Goal: Task Accomplishment & Management: Use online tool/utility

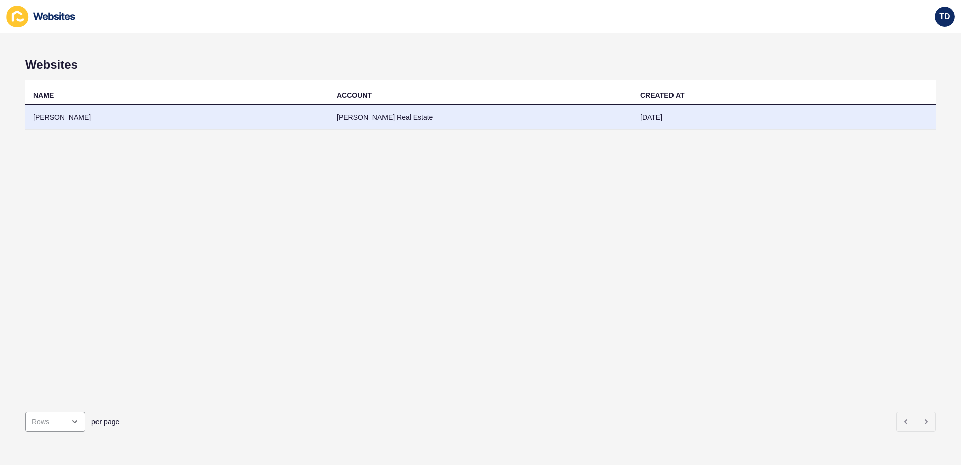
click at [149, 129] on td "[PERSON_NAME]" at bounding box center [177, 117] width 304 height 25
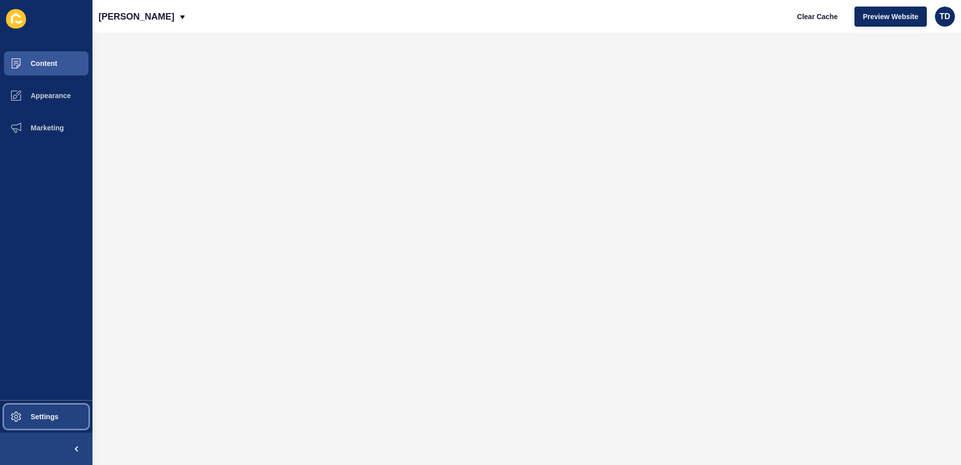
click at [46, 425] on button "Settings" at bounding box center [46, 416] width 93 height 32
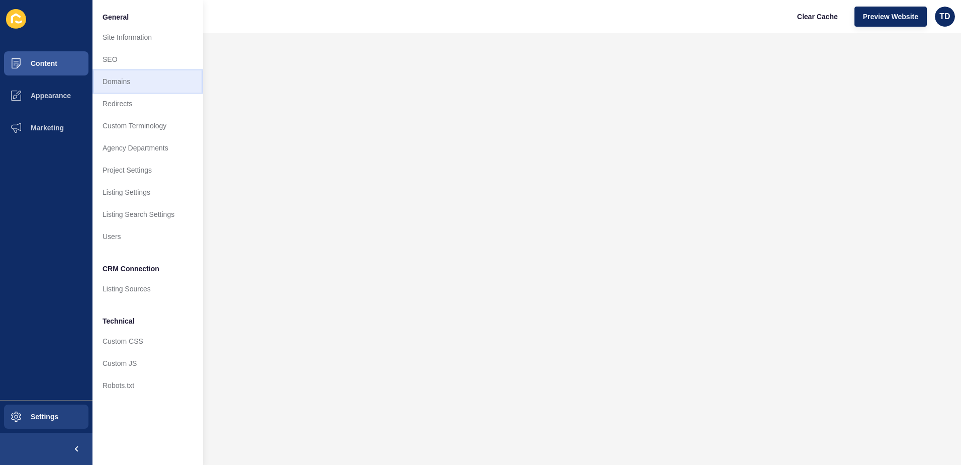
click at [134, 87] on link "Domains" at bounding box center [148, 81] width 111 height 22
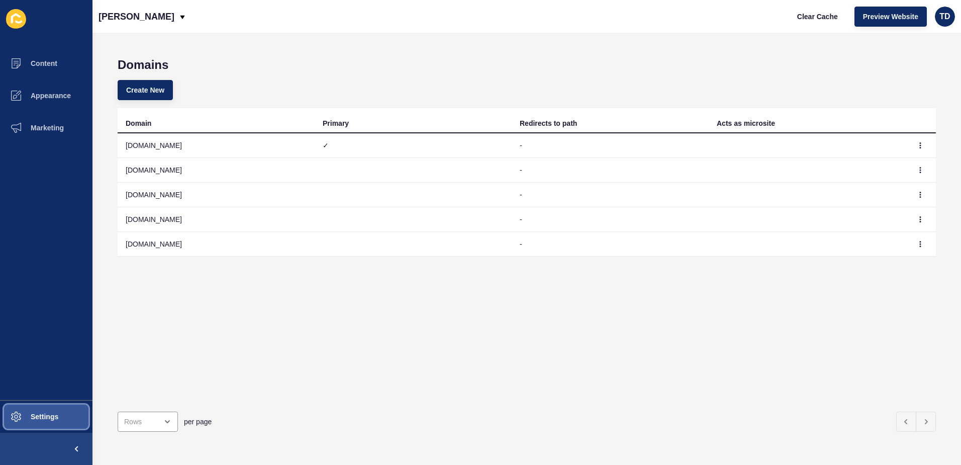
click at [67, 424] on button "Settings" at bounding box center [46, 416] width 93 height 32
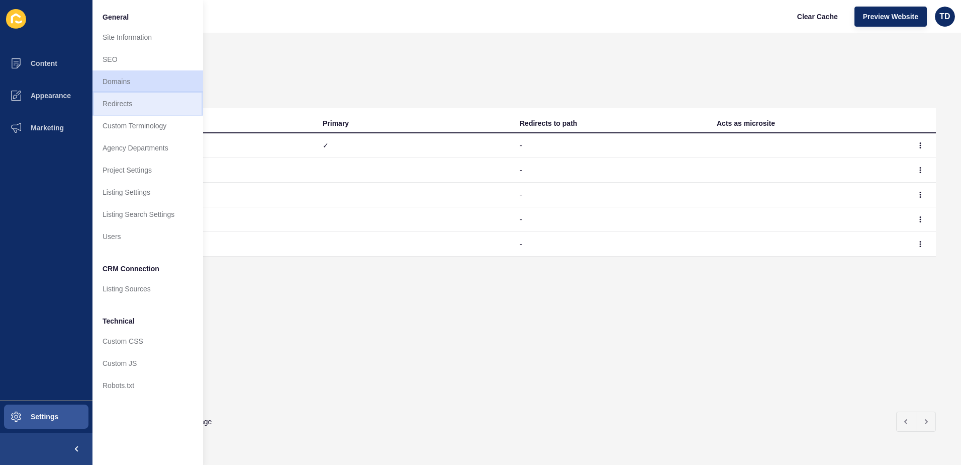
click at [112, 105] on link "Redirects" at bounding box center [148, 104] width 111 height 22
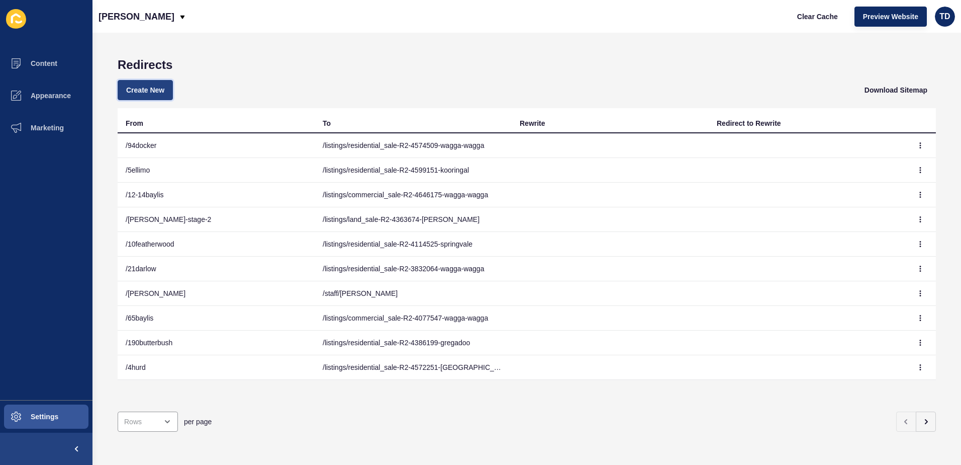
click at [140, 94] on span "Create New" at bounding box center [145, 90] width 38 height 10
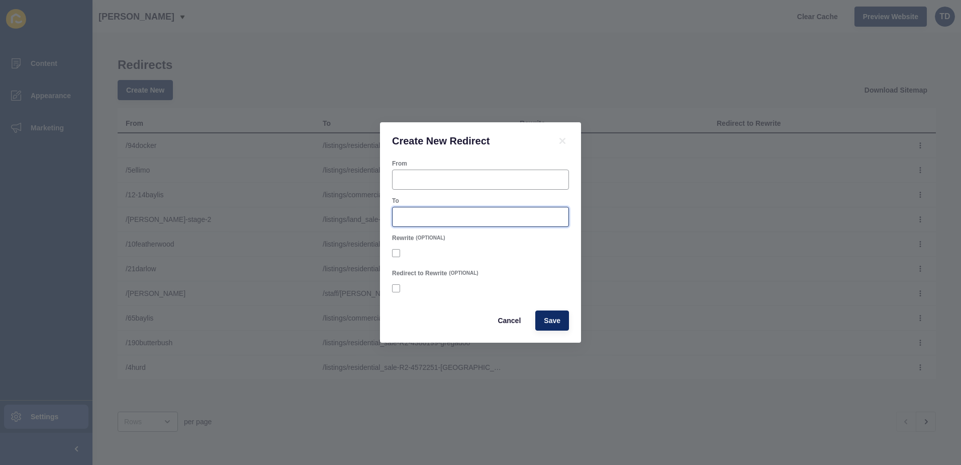
click at [452, 213] on input "To" at bounding box center [481, 217] width 164 height 10
paste input "/listings/residential_sale-R2-4677768-[GEOGRAPHIC_DATA]"
type input "/listings/residential_sale-R2-4677768-[GEOGRAPHIC_DATA]"
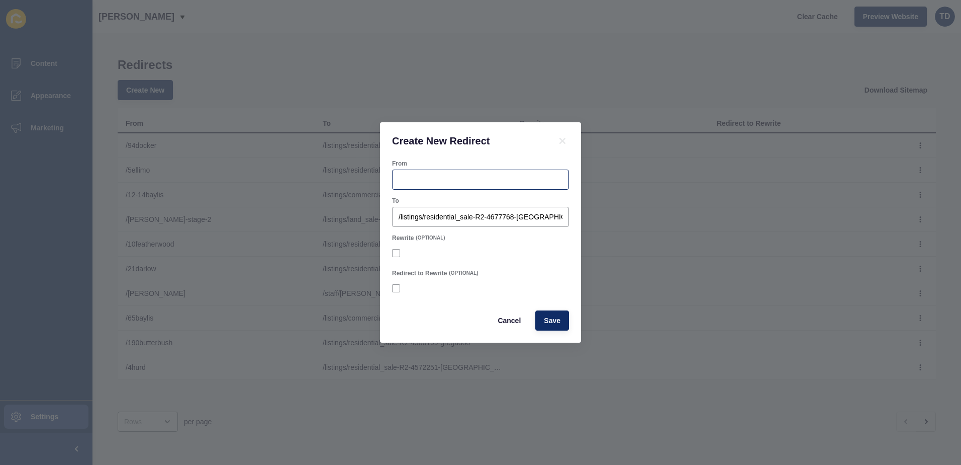
click at [432, 187] on div at bounding box center [480, 179] width 177 height 20
type input "/12dalton"
click at [545, 320] on span "Save" at bounding box center [552, 320] width 17 height 10
